Goal: Task Accomplishment & Management: Manage account settings

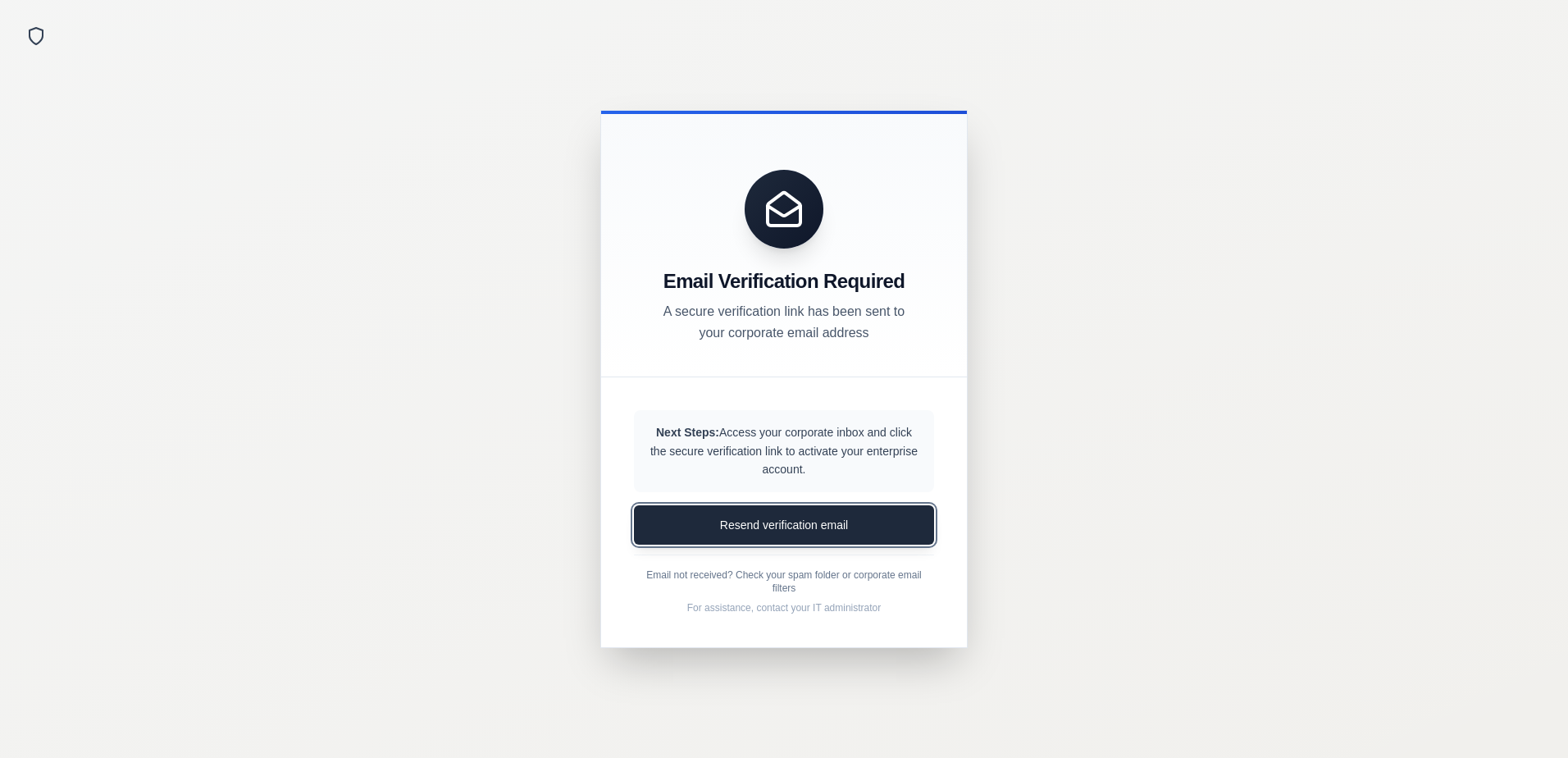
click at [785, 527] on button "Resend verification email" at bounding box center [784, 525] width 300 height 39
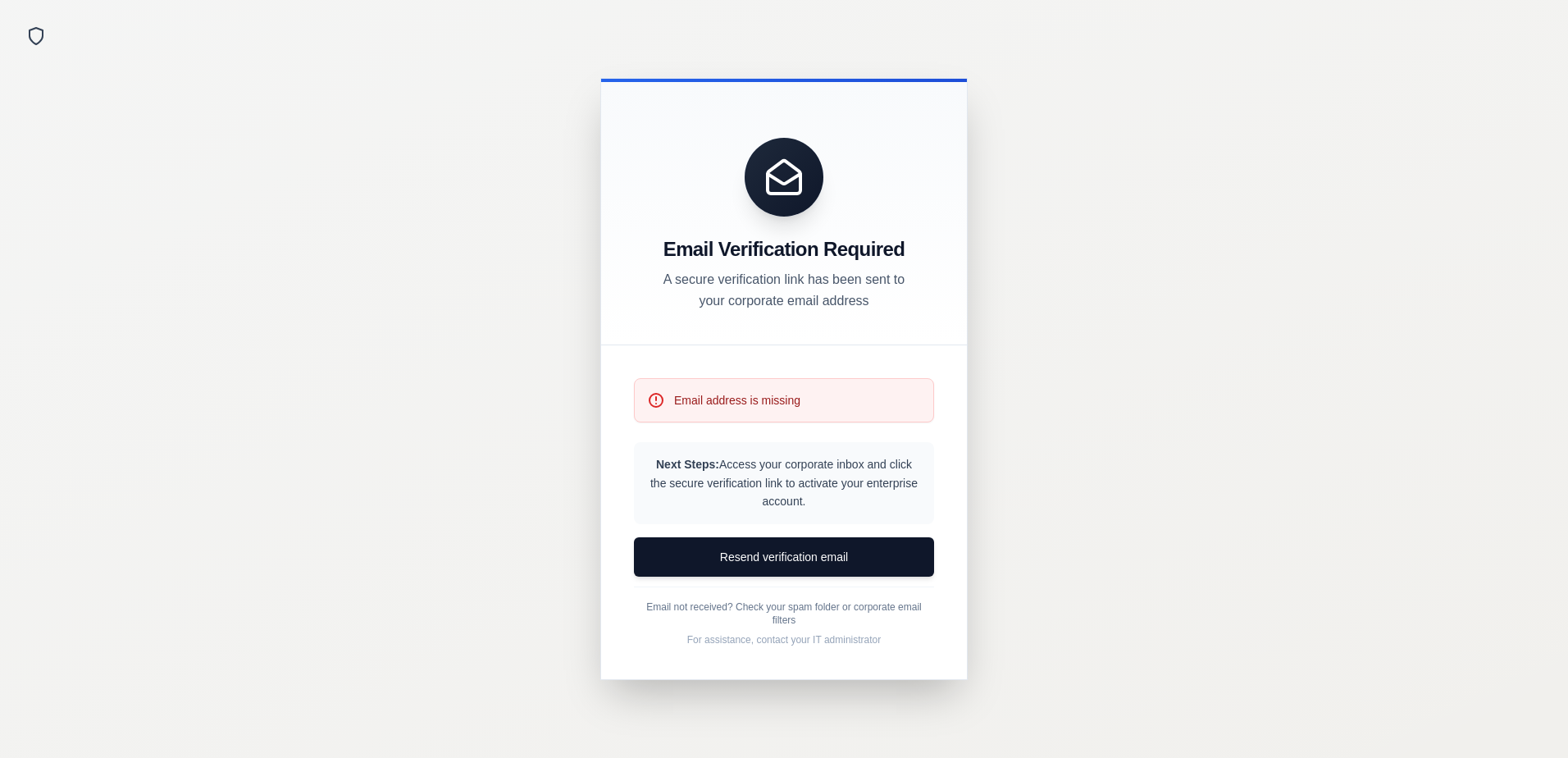
click at [783, 383] on div "Email address is missing" at bounding box center [784, 400] width 300 height 44
click at [774, 403] on p "Email address is missing" at bounding box center [737, 400] width 126 height 16
click at [767, 400] on p "Email address is missing" at bounding box center [737, 400] width 126 height 16
click at [744, 400] on p "Email address is missing" at bounding box center [737, 400] width 126 height 16
click at [772, 493] on p "Next Steps: Access your corporate inbox and click the secure verification link …" at bounding box center [784, 483] width 274 height 56
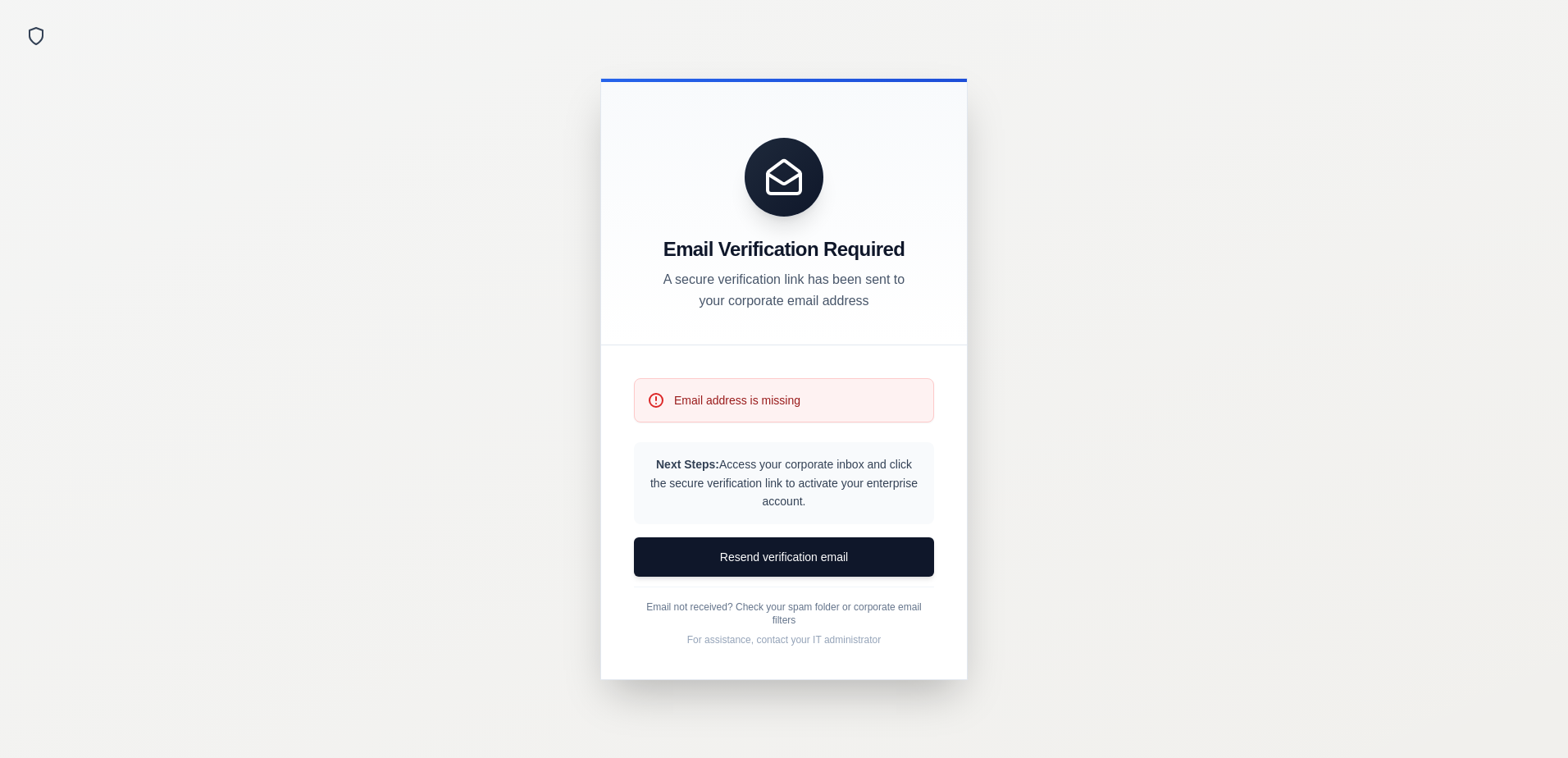
click at [747, 419] on div "Email address is missing" at bounding box center [784, 400] width 300 height 44
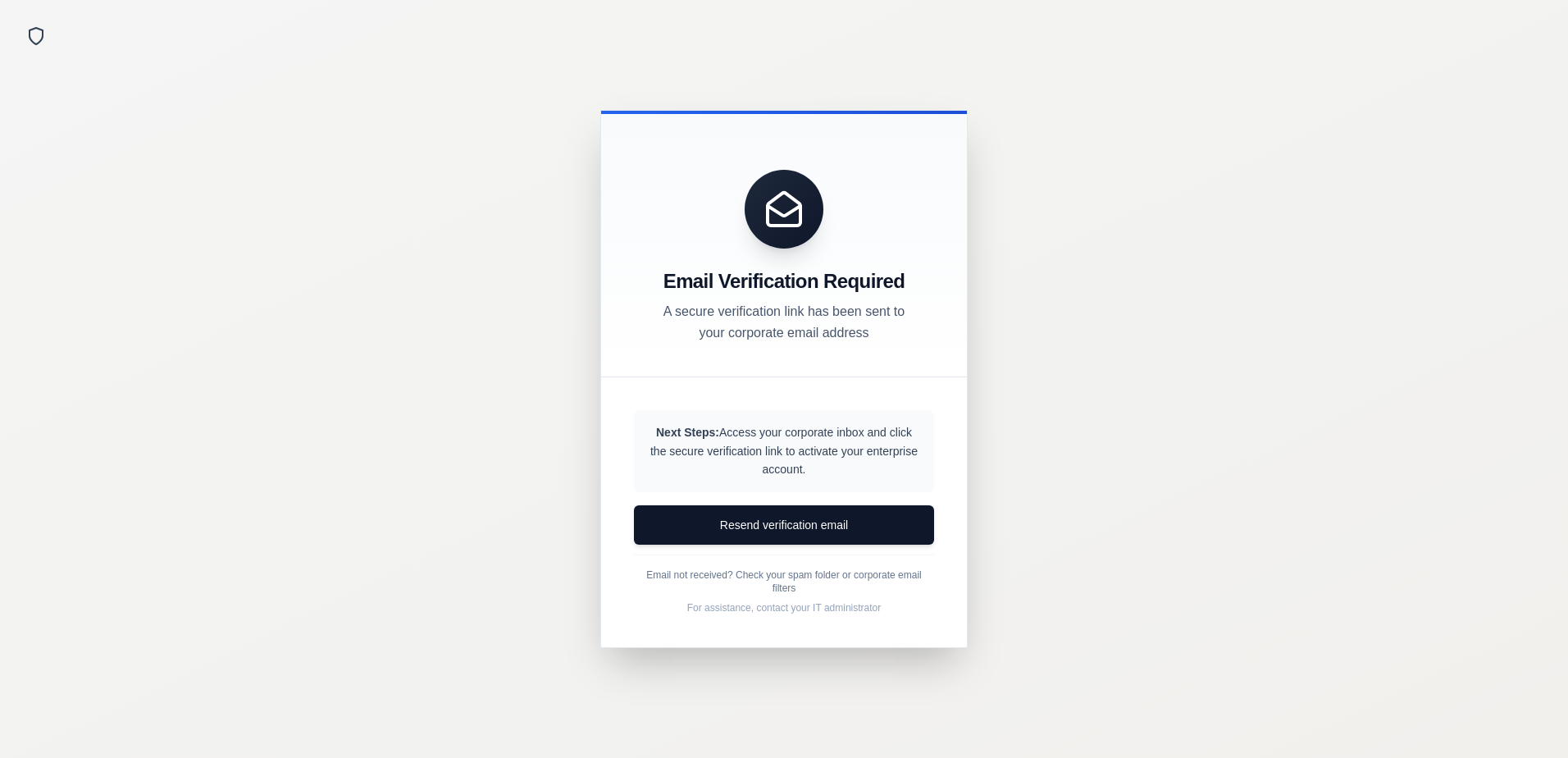
click at [759, 354] on div "Email Verification Required A secure verification link has been sent to your co…" at bounding box center [784, 244] width 366 height 266
click at [759, 375] on div "Email Verification Required A secure verification link has been sent to your co…" at bounding box center [784, 244] width 366 height 266
click at [769, 393] on div "Next Steps: Access your corporate inbox and click the secure verification link …" at bounding box center [784, 512] width 366 height 270
click at [788, 437] on p "Next Steps: Access your corporate inbox and click the secure verification link …" at bounding box center [784, 451] width 274 height 56
click at [806, 468] on p "Next Steps: Access your corporate inbox and click the secure verification link …" at bounding box center [784, 451] width 274 height 56
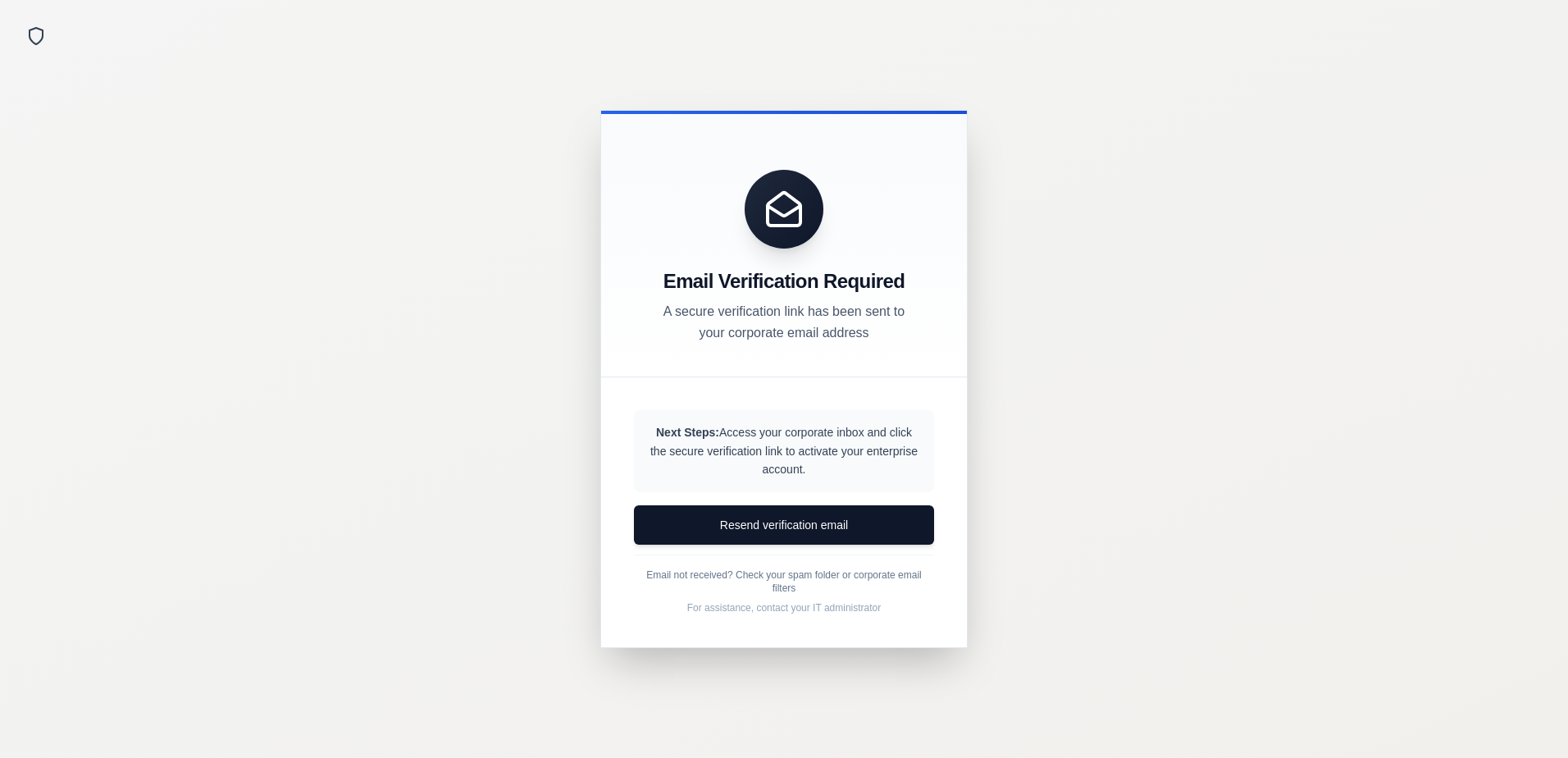
click at [783, 309] on p "A secure verification link has been sent to your corporate email address" at bounding box center [784, 322] width 263 height 43
drag, startPoint x: 797, startPoint y: 270, endPoint x: 791, endPoint y: 191, distance: 79.2
click at [797, 268] on h3 "Email Verification Required" at bounding box center [784, 281] width 327 height 27
click at [791, 191] on icon at bounding box center [784, 209] width 39 height 39
click at [778, 509] on button "Resend verification email" at bounding box center [784, 525] width 300 height 39
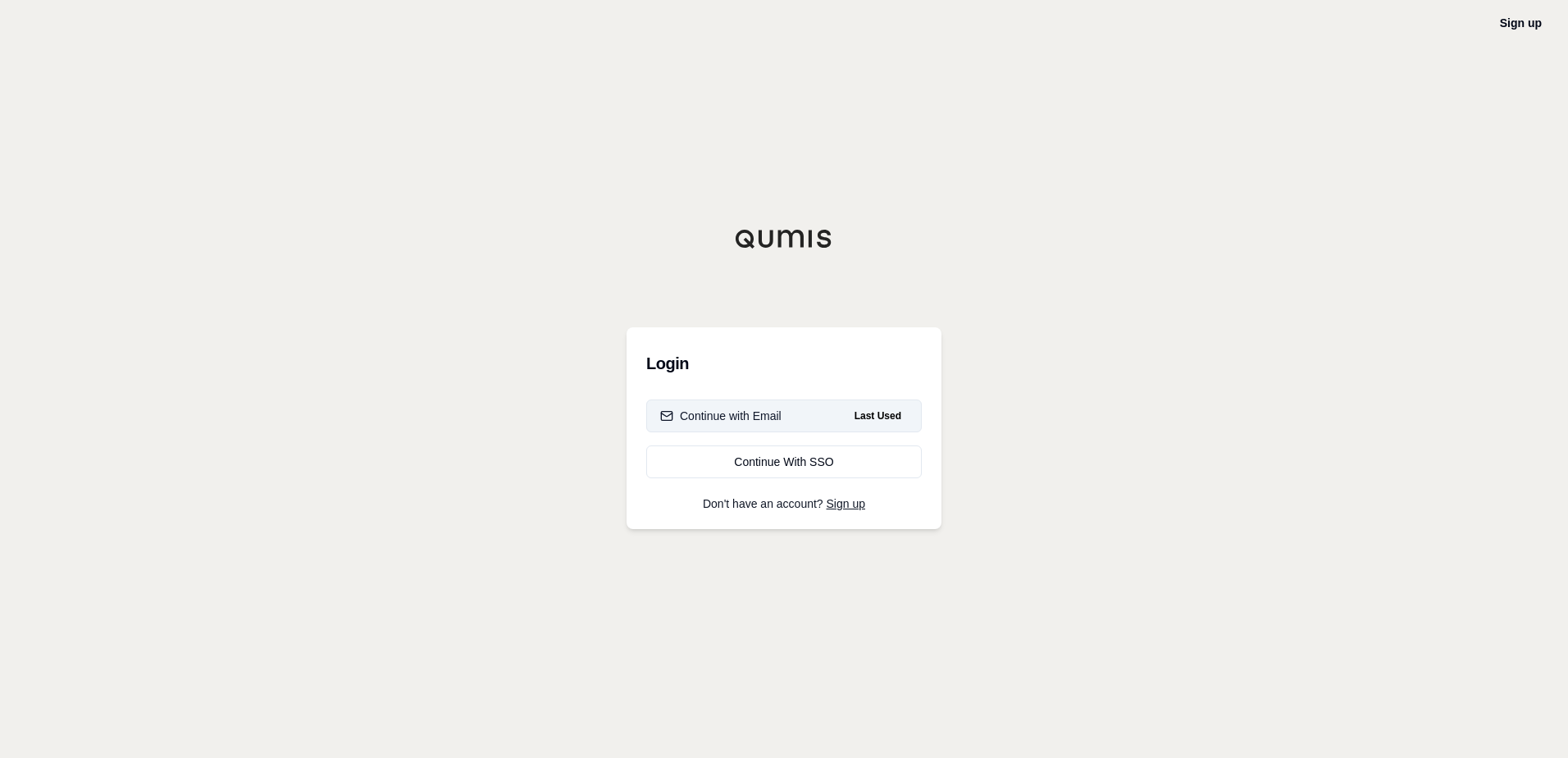
click at [810, 424] on button "Continue with Email Last Used" at bounding box center [784, 415] width 275 height 33
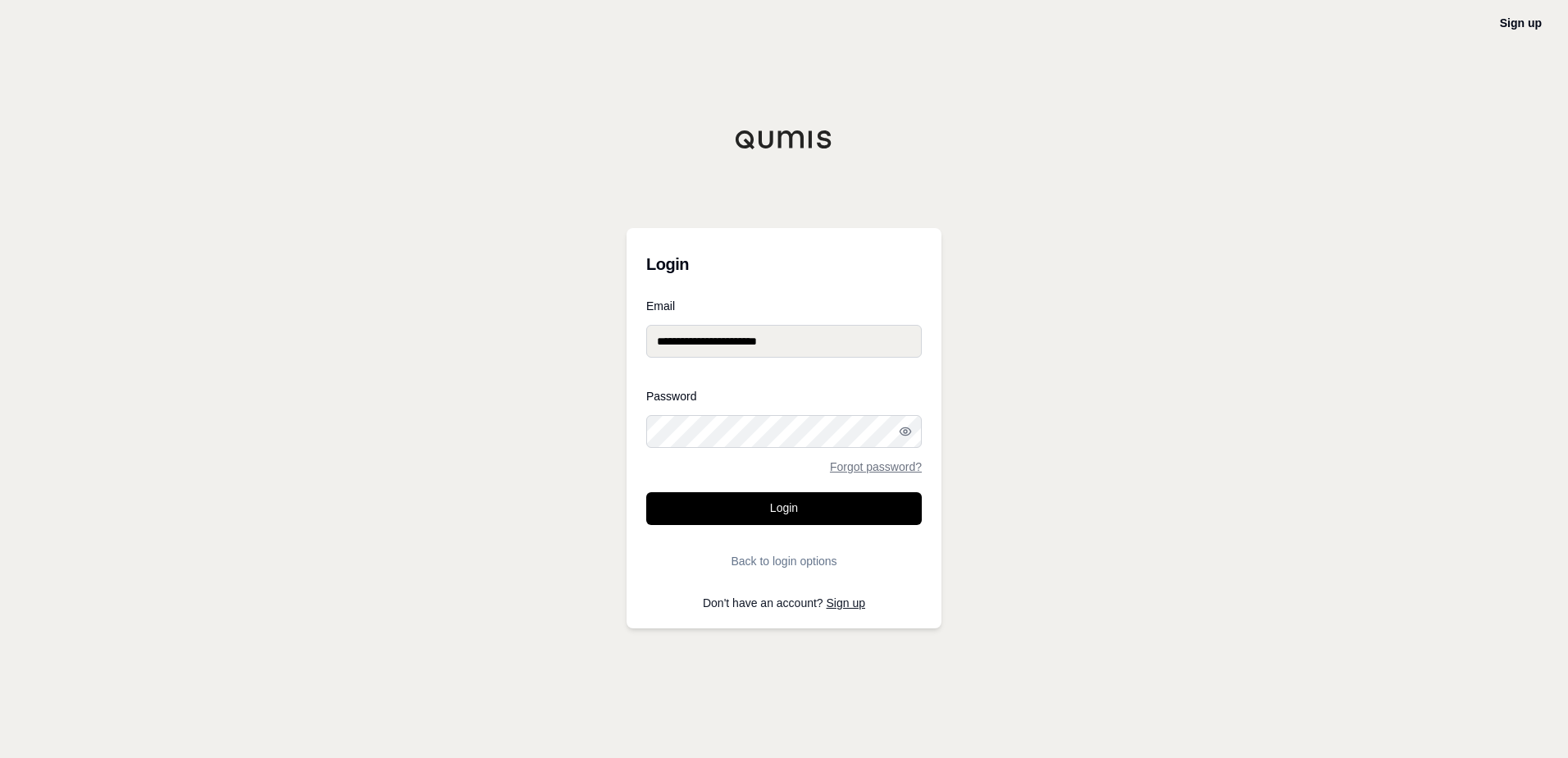
click at [775, 347] on input "**********" at bounding box center [784, 341] width 275 height 33
type input "**********"
click at [905, 426] on icon "button" at bounding box center [905, 430] width 13 height 13
click at [760, 510] on button "Login" at bounding box center [784, 508] width 275 height 33
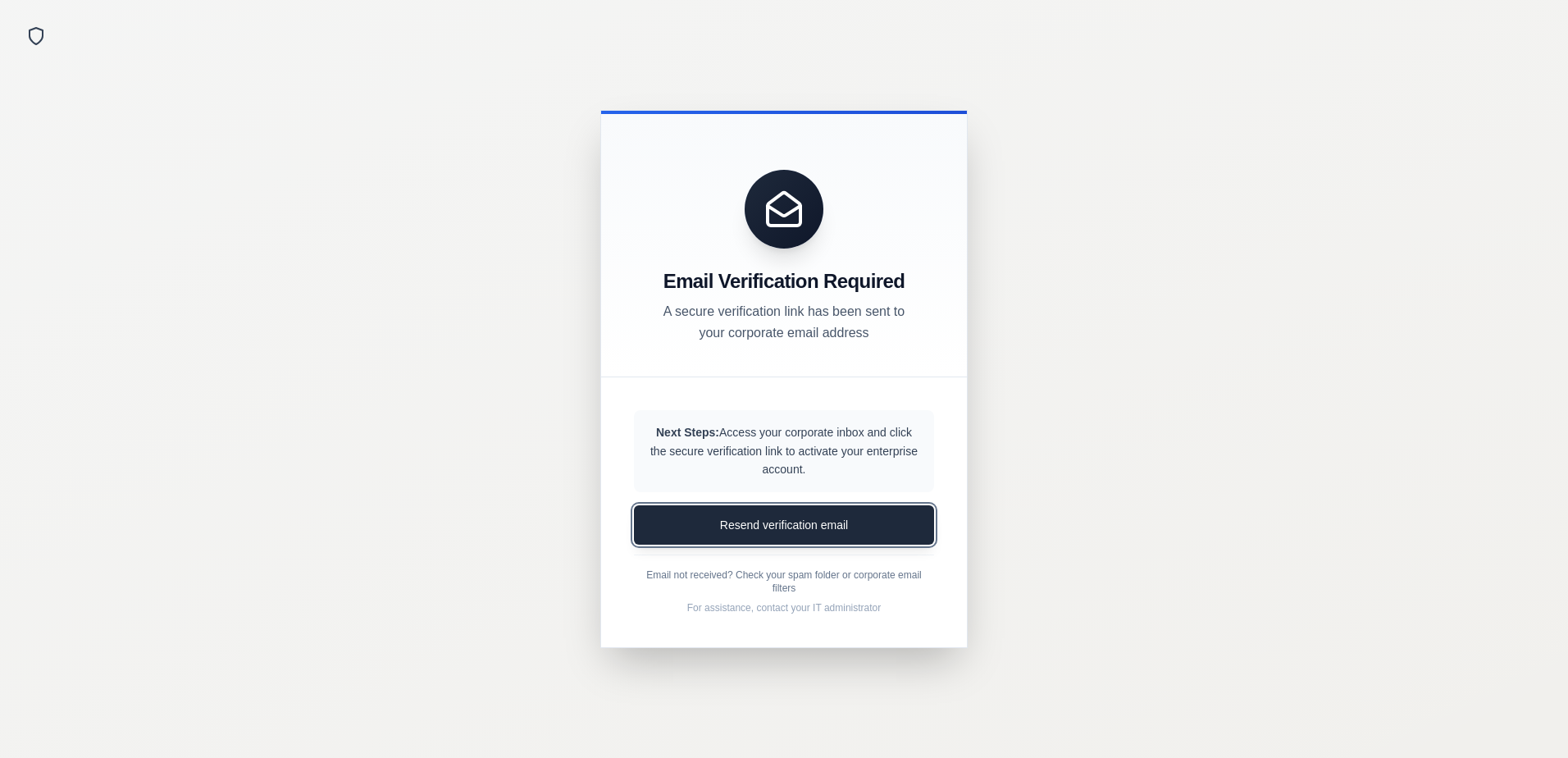
click at [778, 525] on button "Resend verification email" at bounding box center [784, 525] width 300 height 39
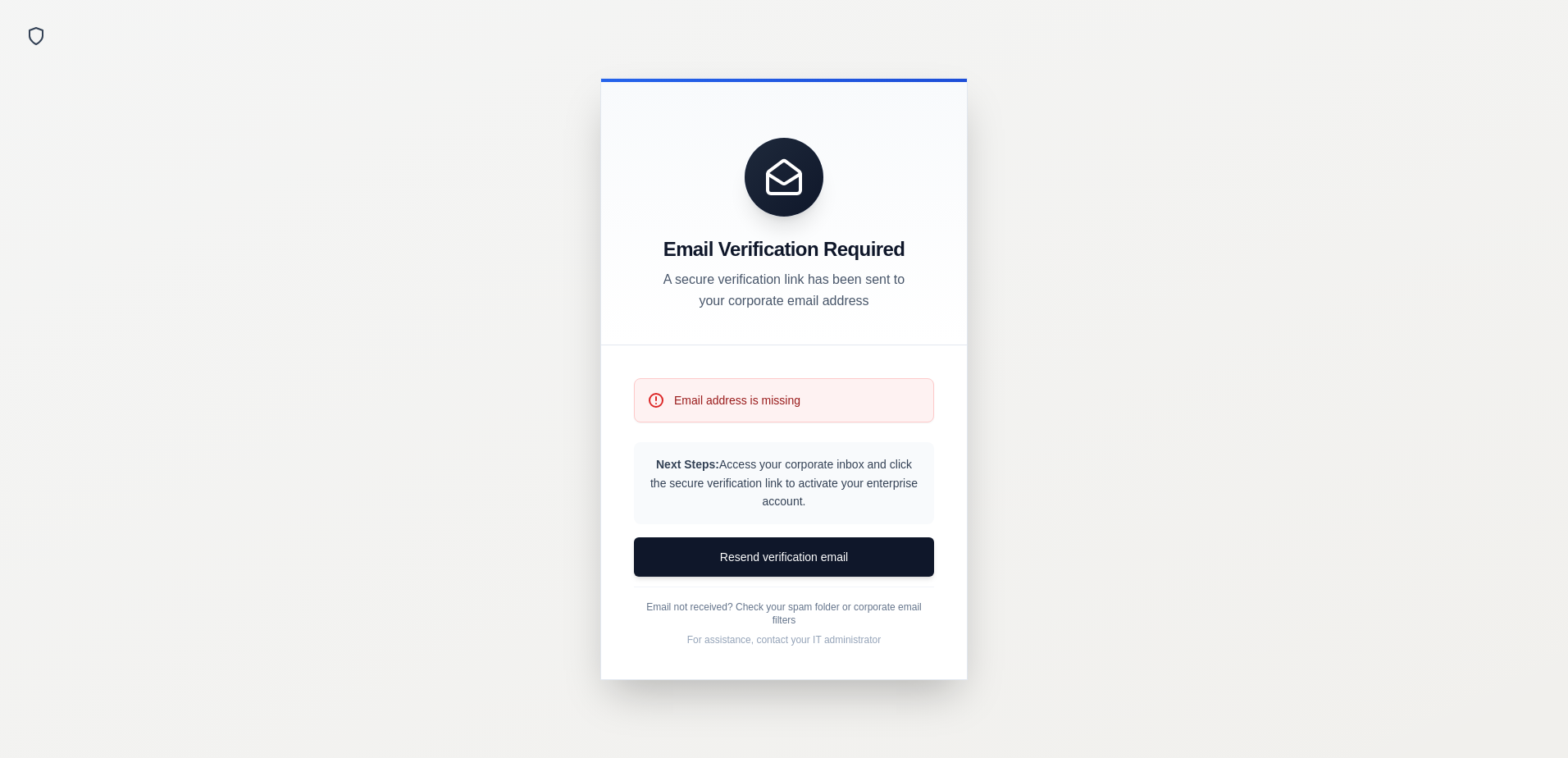
click at [1033, 511] on div at bounding box center [784, 379] width 1568 height 758
